Goal: Book appointment/travel/reservation

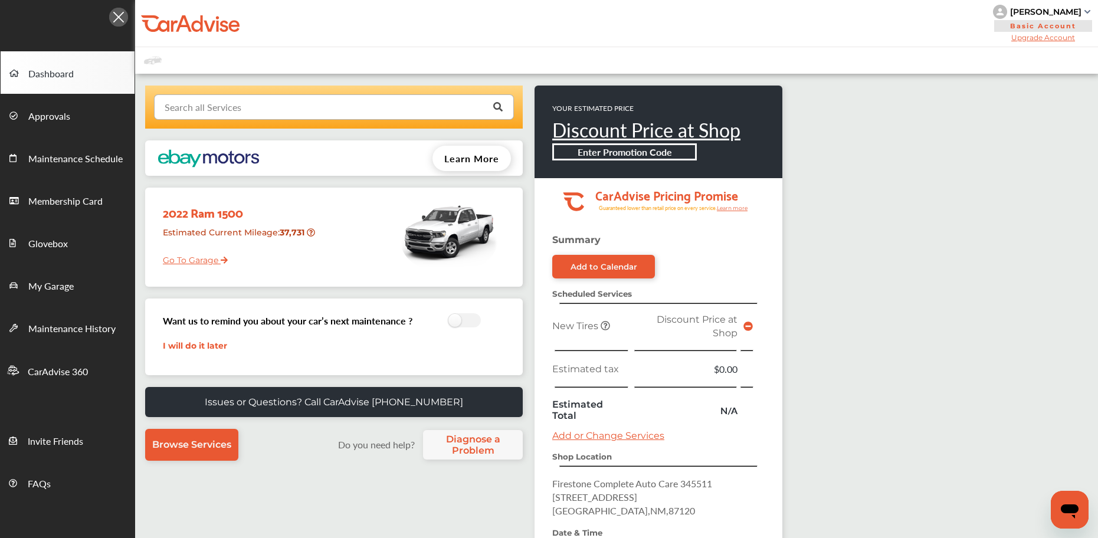
click at [236, 97] on input "text" at bounding box center [331, 106] width 352 height 23
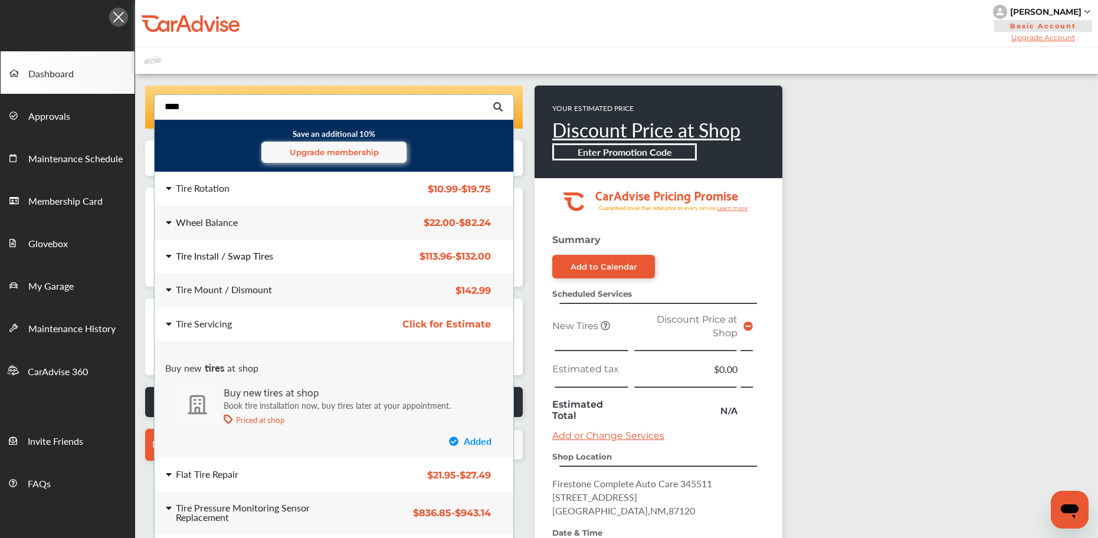
type input "****"
click at [235, 259] on div "Tire Install / Swap Tires" at bounding box center [224, 255] width 97 height 9
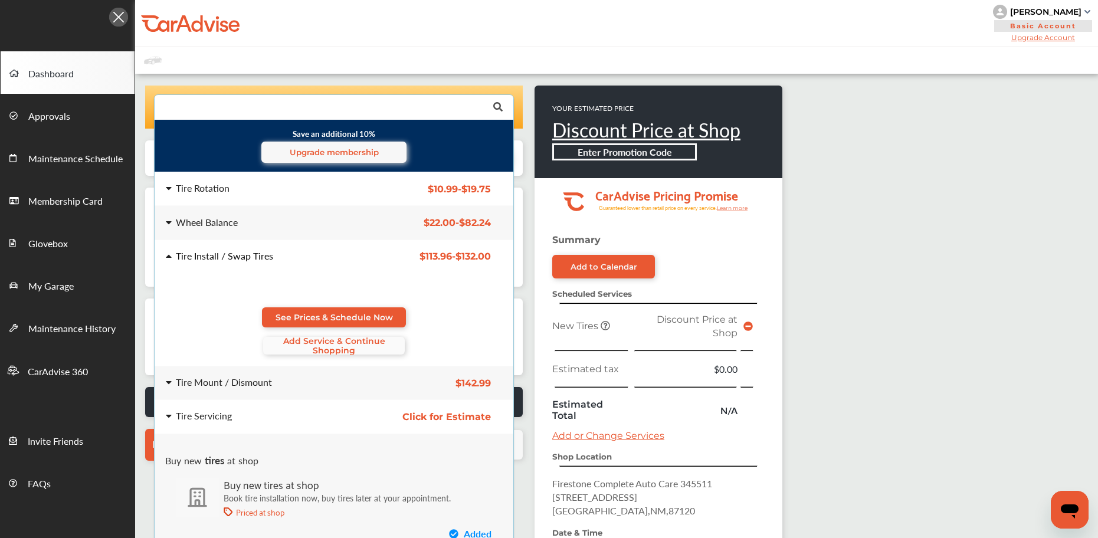
click at [326, 349] on span "Add Service & Continue Shopping" at bounding box center [334, 345] width 142 height 19
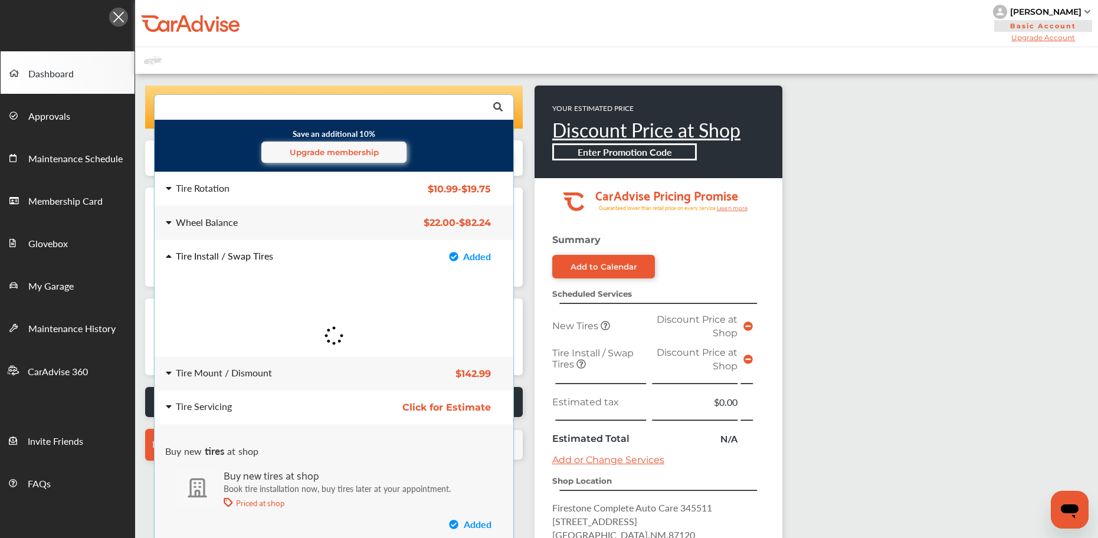
click at [748, 326] on icon at bounding box center [747, 325] width 9 height 9
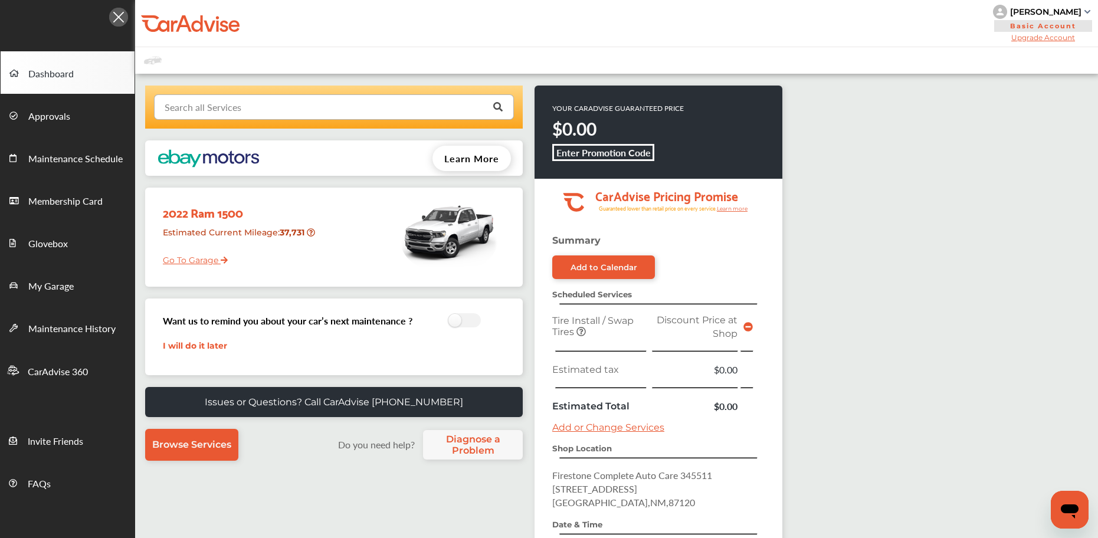
click at [311, 116] on input "text" at bounding box center [331, 106] width 352 height 23
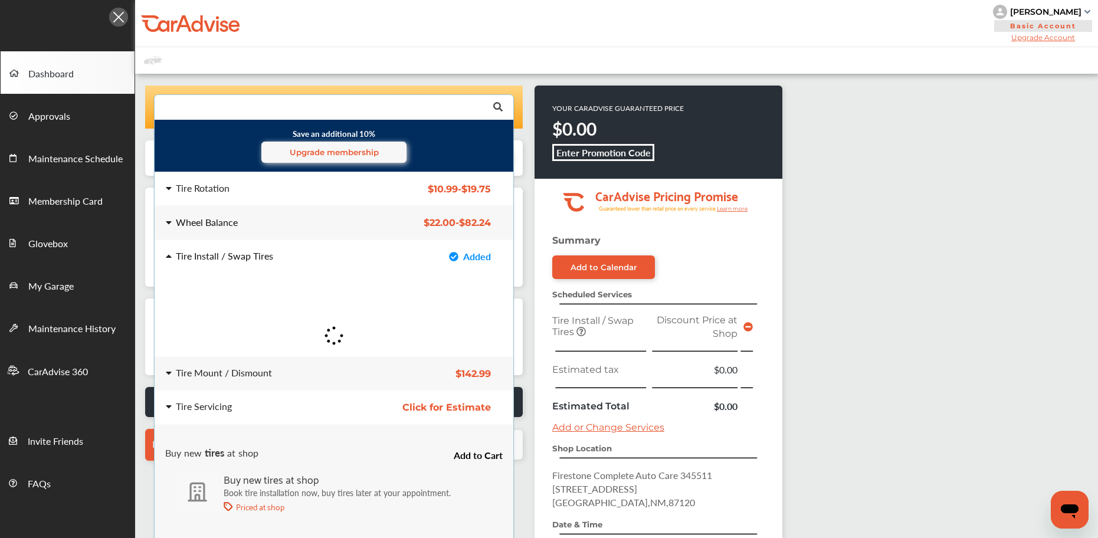
click at [203, 219] on div "Wheel Balance" at bounding box center [207, 222] width 62 height 9
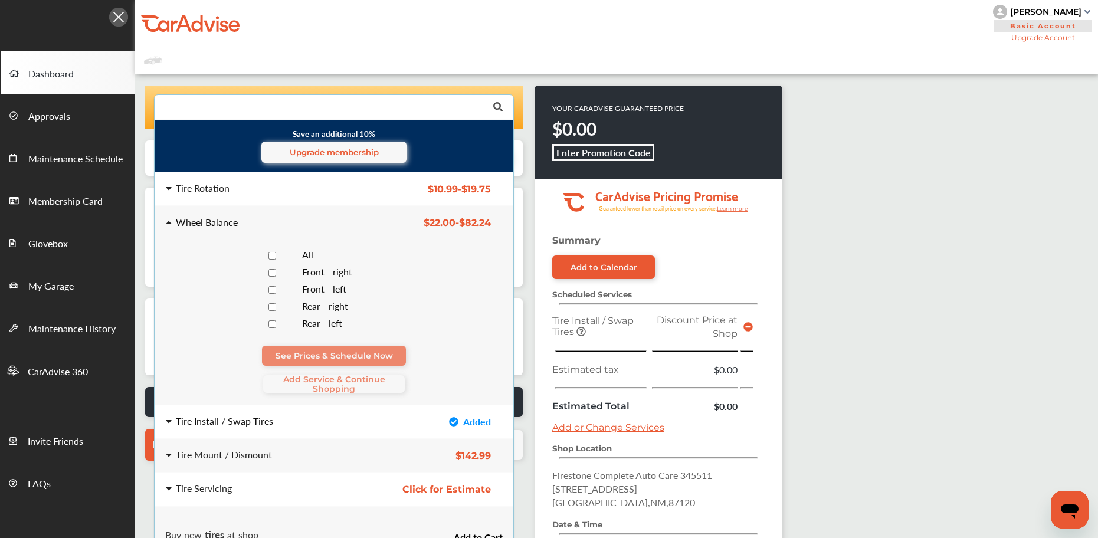
click at [267, 252] on div at bounding box center [271, 255] width 41 height 11
click at [330, 378] on span "Add Service & Continue Shopping" at bounding box center [334, 383] width 142 height 19
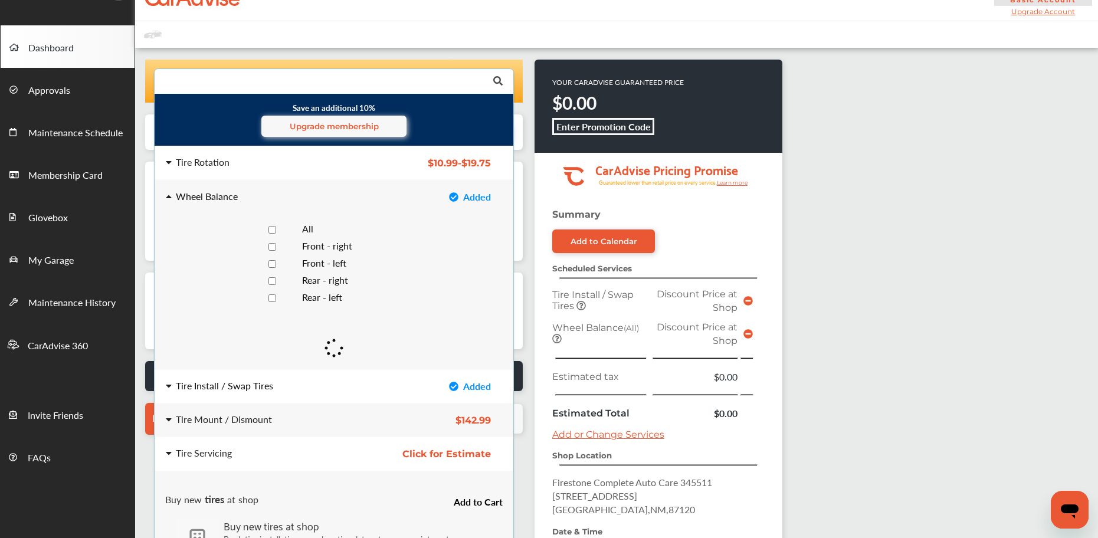
scroll to position [59, 0]
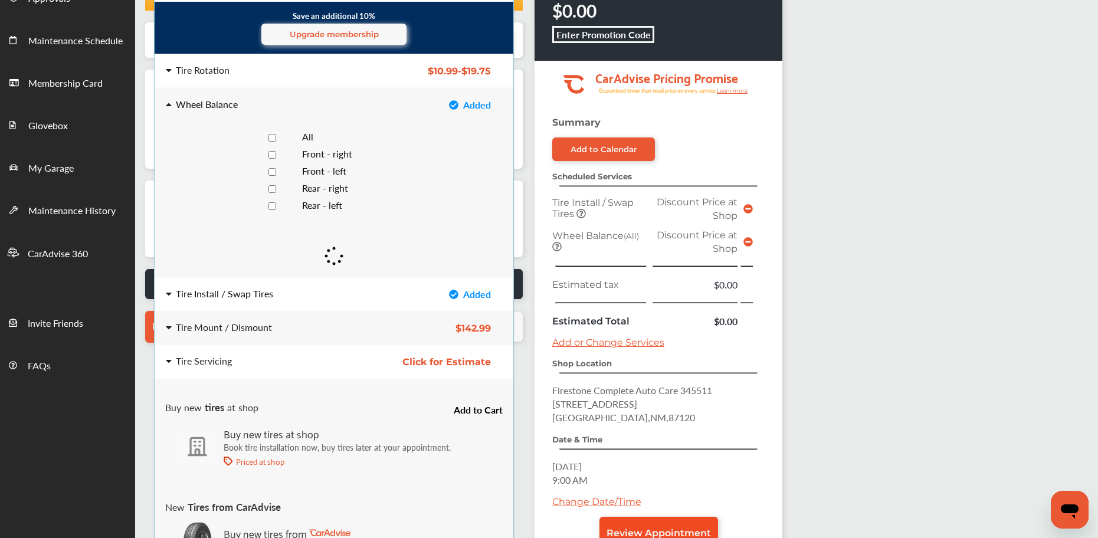
click at [669, 379] on div "Summary Add to Calendar Scheduled Services Tire Install / Swap Tires Discount P…" at bounding box center [658, 341] width 248 height 449
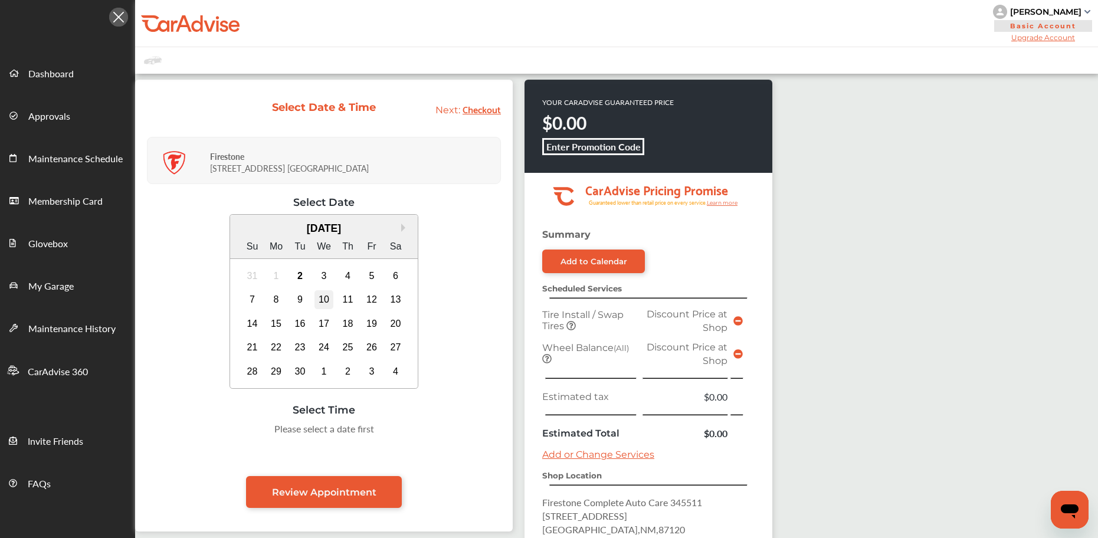
click at [323, 297] on div "10" at bounding box center [323, 299] width 19 height 19
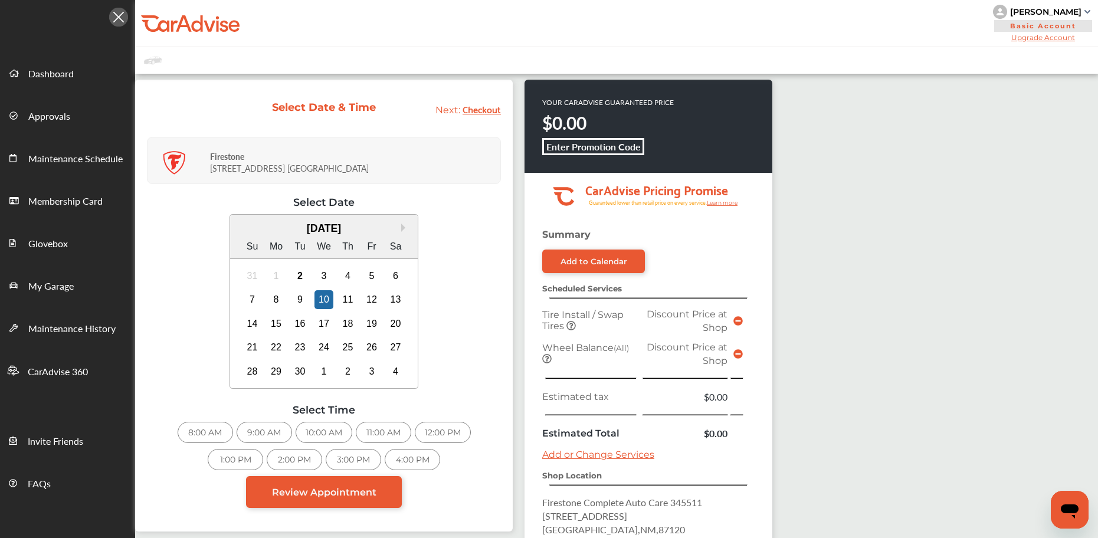
click at [259, 429] on div "9:00 AM" at bounding box center [263, 432] width 55 height 21
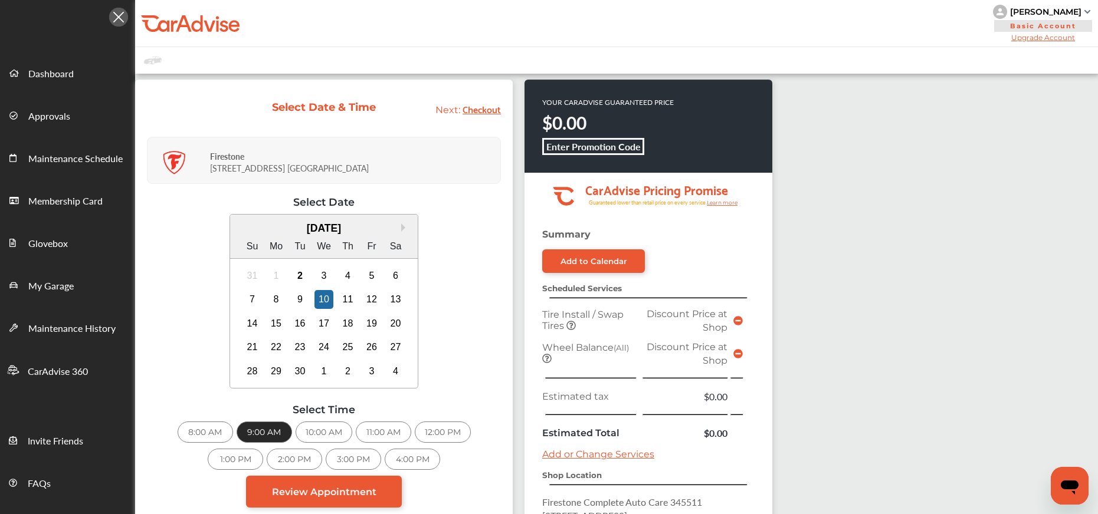
scroll to position [206, 0]
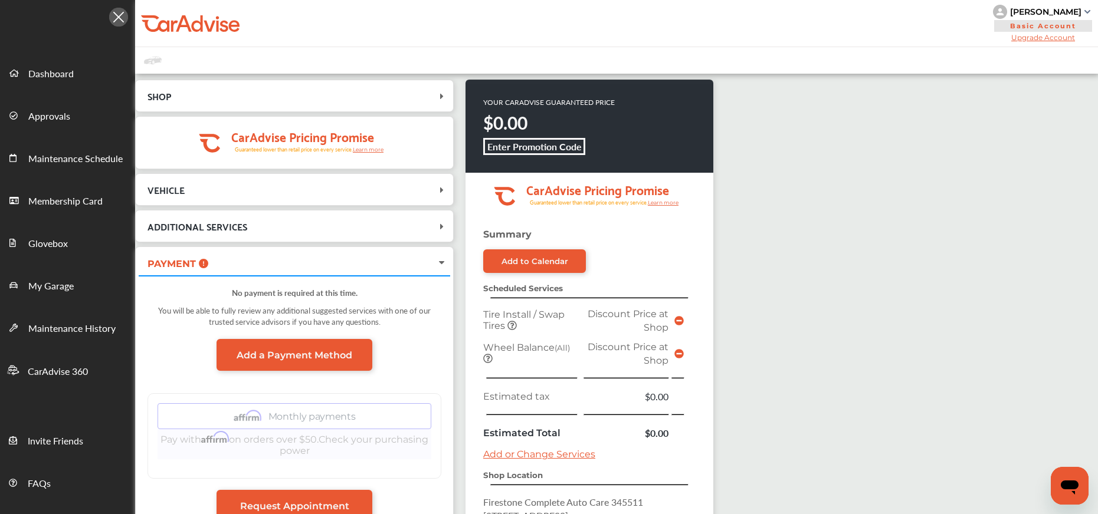
scroll to position [224, 0]
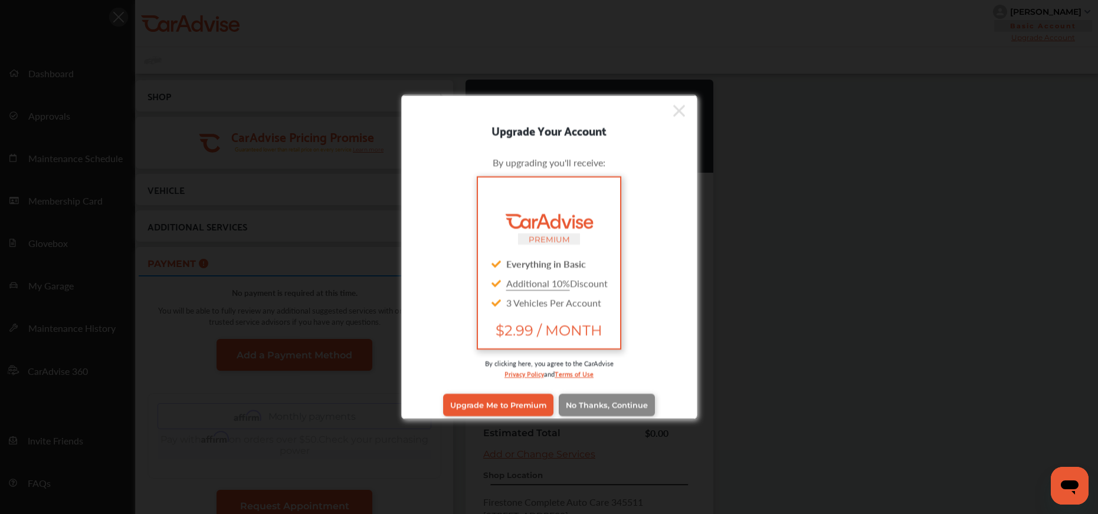
click at [582, 397] on link "No Thanks, Continue" at bounding box center [606, 404] width 96 height 22
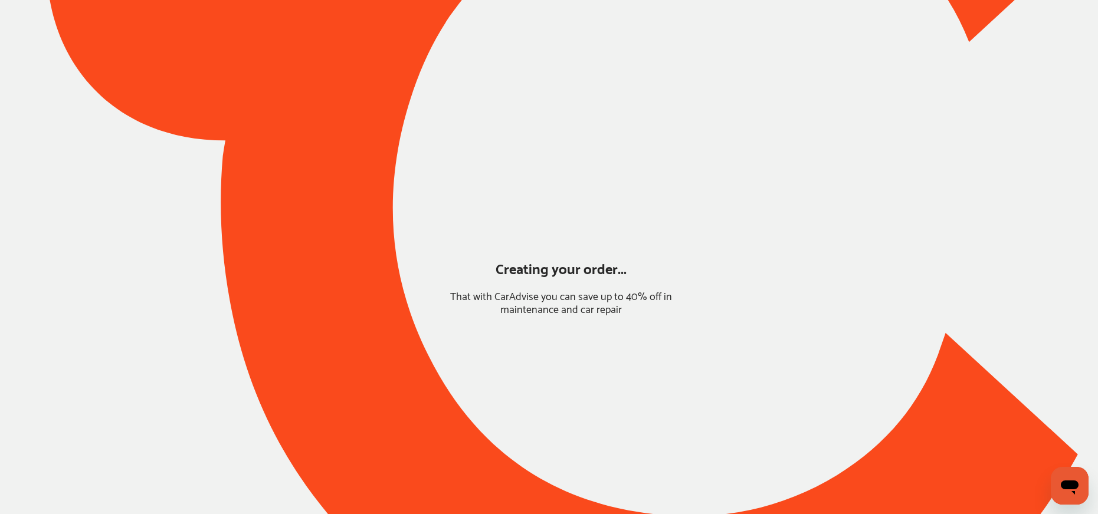
scroll to position [0, 0]
